Goal: Navigation & Orientation: Find specific page/section

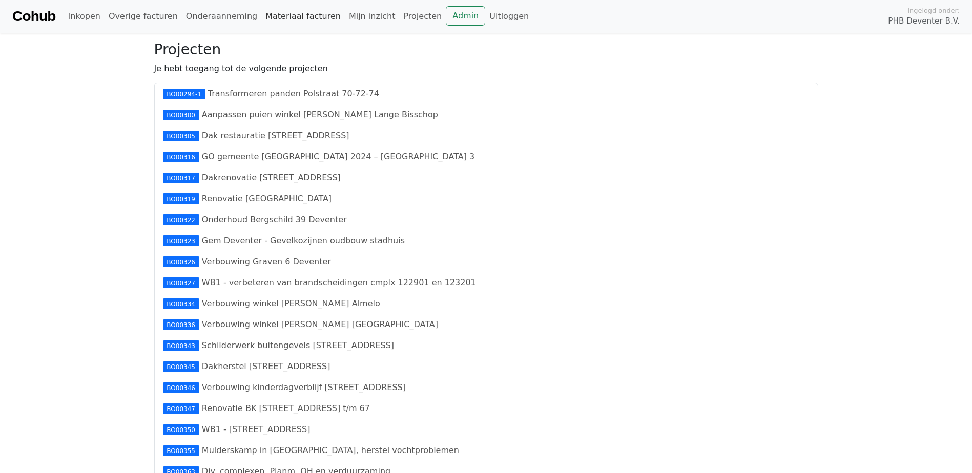
click at [290, 13] on link "Materiaal facturen" at bounding box center [302, 16] width 83 height 20
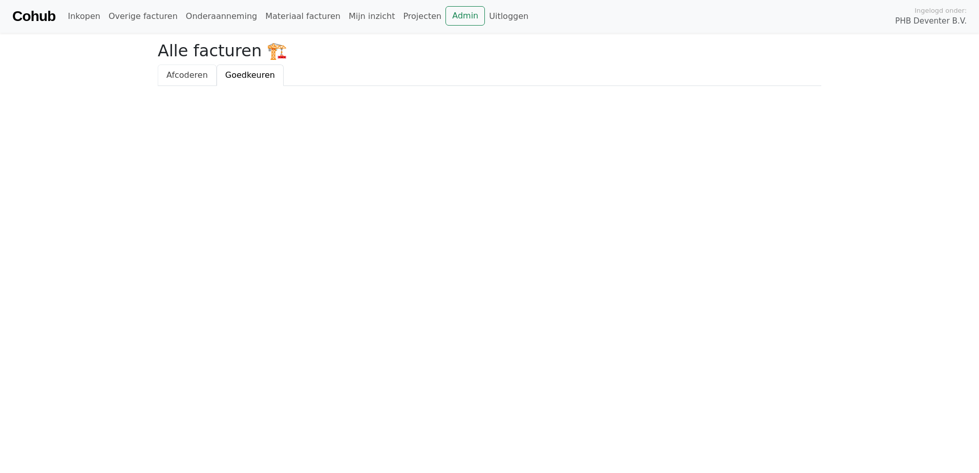
click at [186, 78] on span "Afcoderen" at bounding box center [186, 75] width 41 height 10
click at [244, 79] on span "Goedkeuren" at bounding box center [250, 75] width 50 height 10
click at [306, 18] on link "Materiaal facturen" at bounding box center [302, 16] width 83 height 20
click at [27, 17] on link "Cohub" at bounding box center [33, 16] width 43 height 25
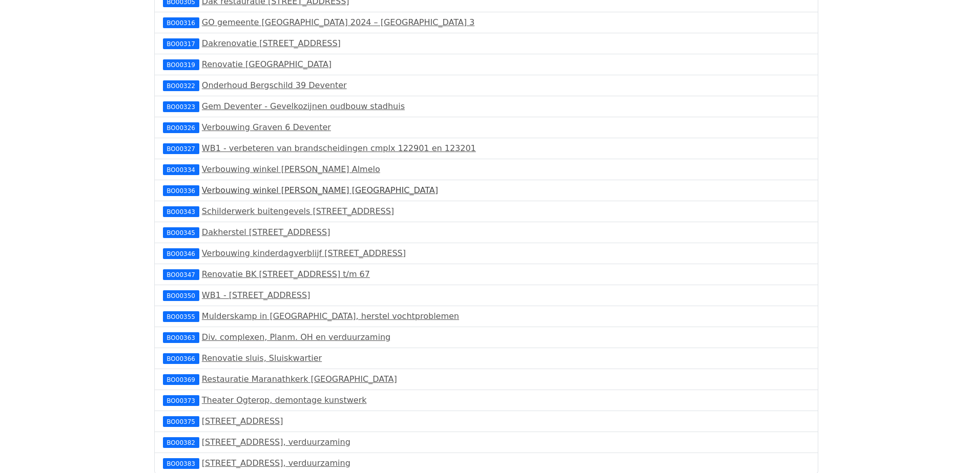
scroll to position [135, 0]
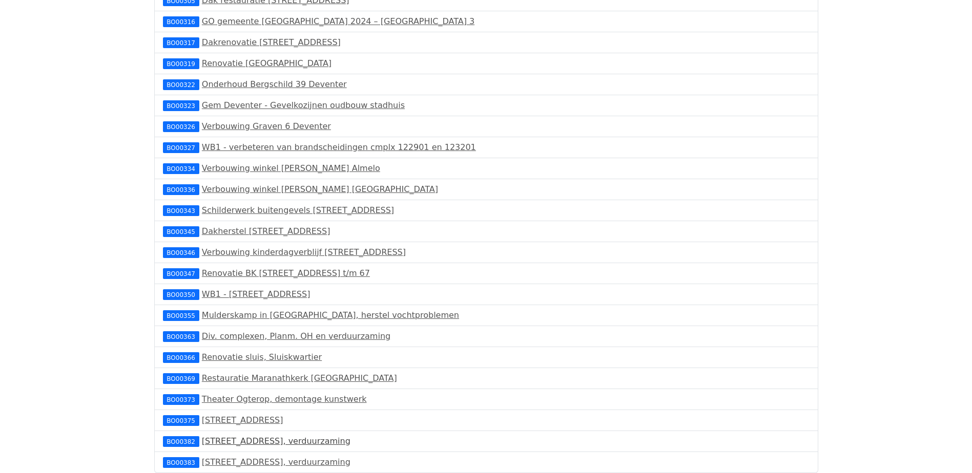
click at [220, 444] on link "[STREET_ADDRESS], verduurzaming" at bounding box center [276, 441] width 149 height 10
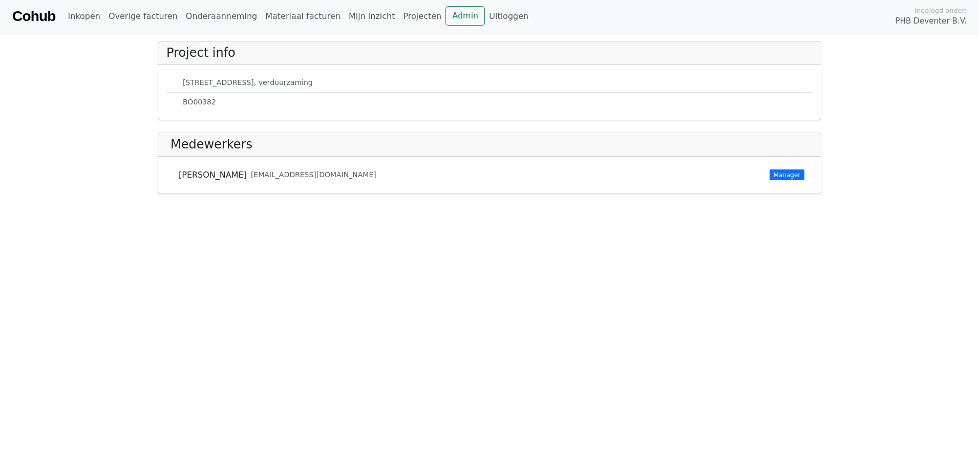
click at [32, 13] on link "Cohub" at bounding box center [33, 16] width 43 height 25
